Goal: Communication & Community: Answer question/provide support

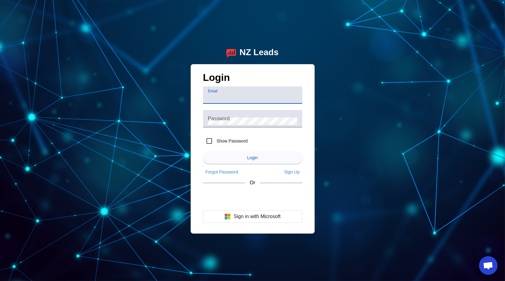
type input "g"
type input "[EMAIL_ADDRESS][DOMAIN_NAME]"
click at [203, 152] on button "Login" at bounding box center [252, 158] width 99 height 12
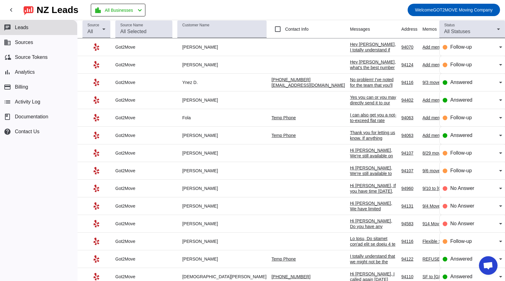
click at [350, 41] on td "Hey [PERSON_NAME], I totally understand if you're busy! It's also great to know…" at bounding box center [375, 47] width 51 height 18
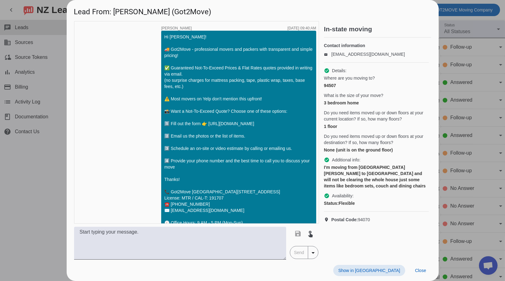
click at [363, 220] on span "Postal Code: 94070" at bounding box center [350, 220] width 39 height 6
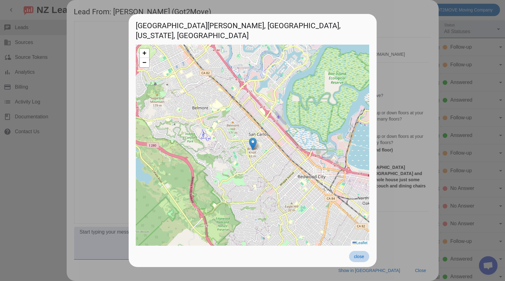
click at [361, 259] on span at bounding box center [359, 256] width 20 height 11
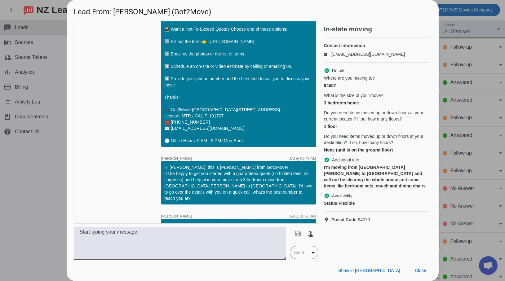
scroll to position [76, 0]
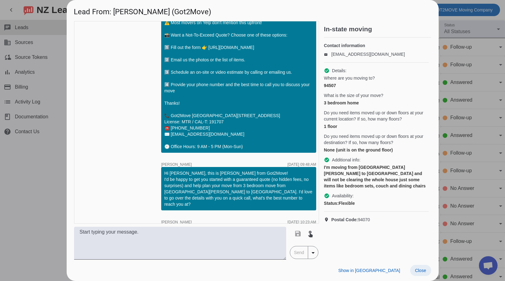
click at [417, 273] on span "Close" at bounding box center [420, 270] width 11 height 5
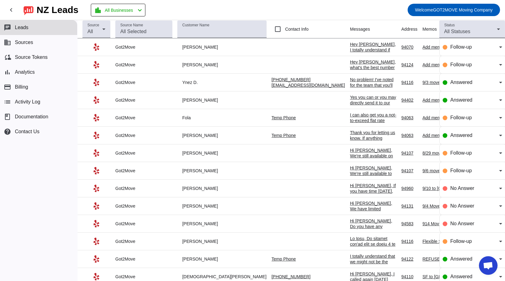
click at [272, 98] on td at bounding box center [311, 100] width 78 height 18
click at [350, 99] on div "Yes you can or you may directly send it to our email at [EMAIL_ADDRESS][DOMAIN_…" at bounding box center [373, 114] width 46 height 39
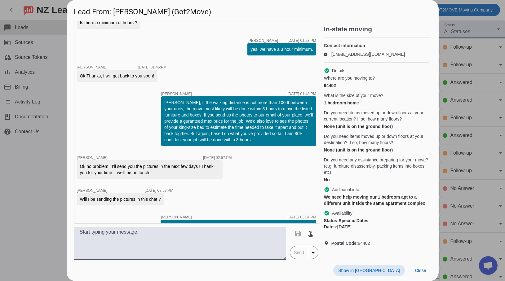
scroll to position [446, 0]
